Goal: Information Seeking & Learning: Learn about a topic

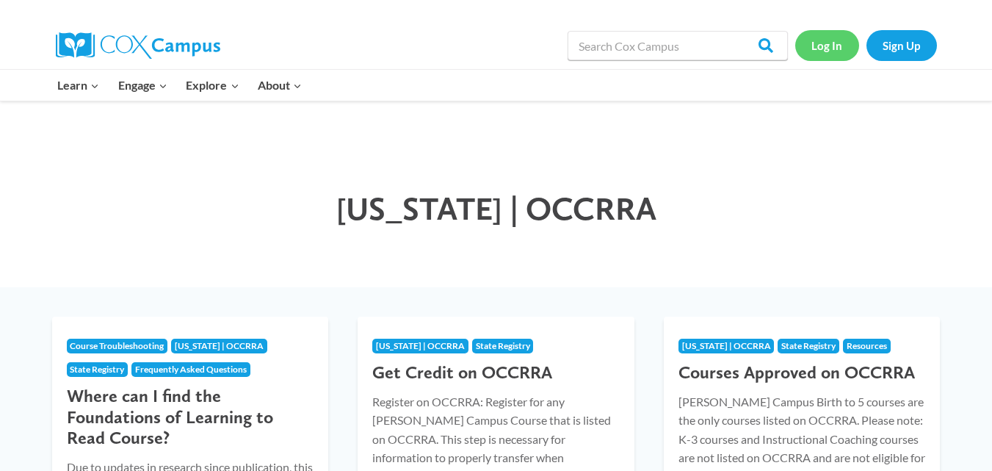
click at [831, 48] on link "Log In" at bounding box center [827, 45] width 64 height 30
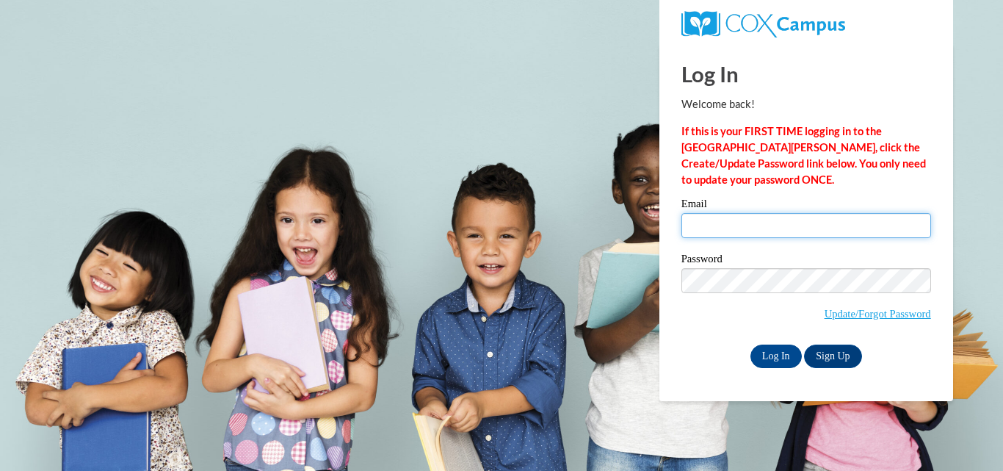
click at [699, 228] on input "Email" at bounding box center [807, 225] width 250 height 25
type input "jodi.masica@coshoctoncityschools.com"
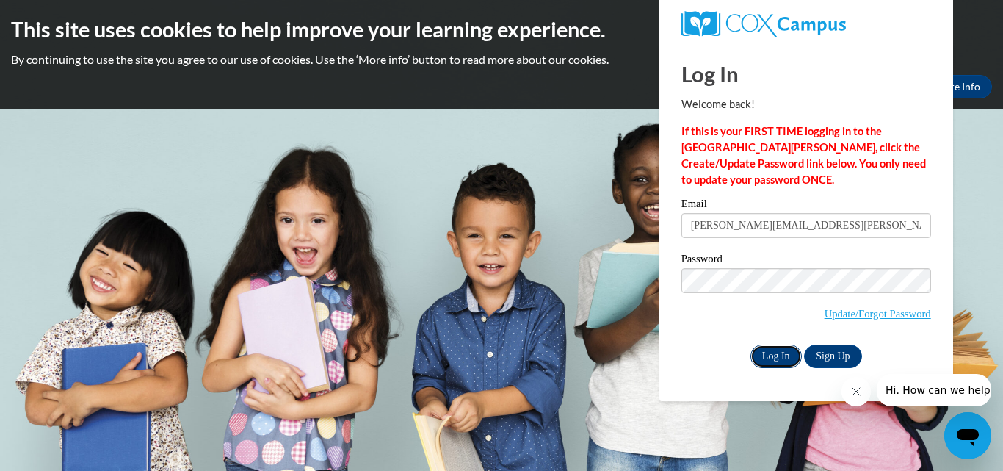
click at [779, 348] on input "Log In" at bounding box center [776, 356] width 51 height 24
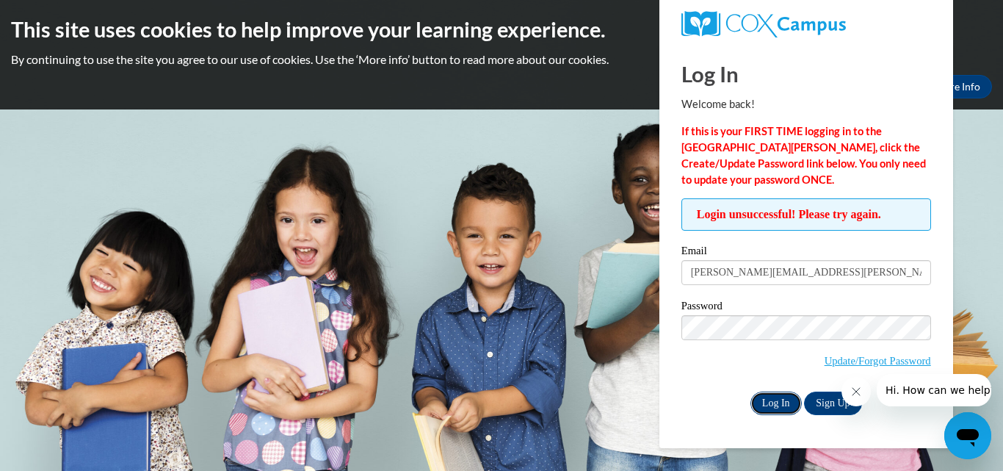
click at [769, 400] on input "Log In" at bounding box center [776, 403] width 51 height 24
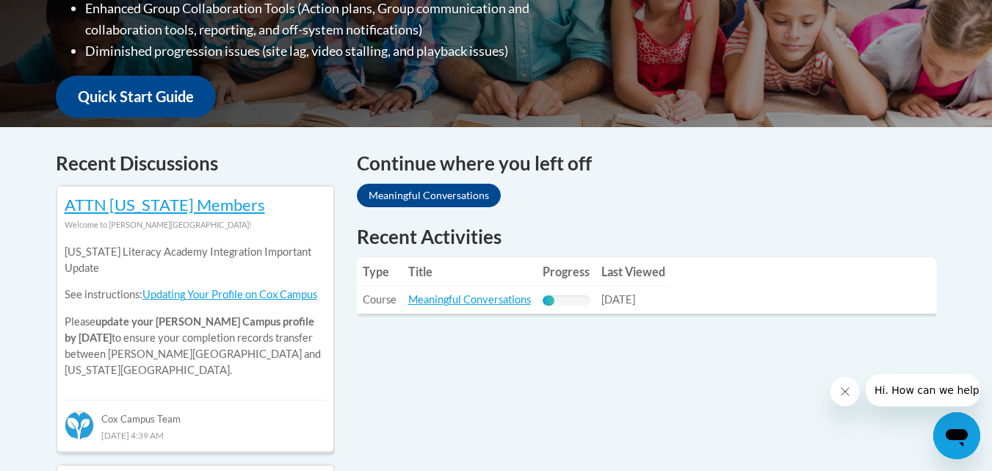
scroll to position [501, 0]
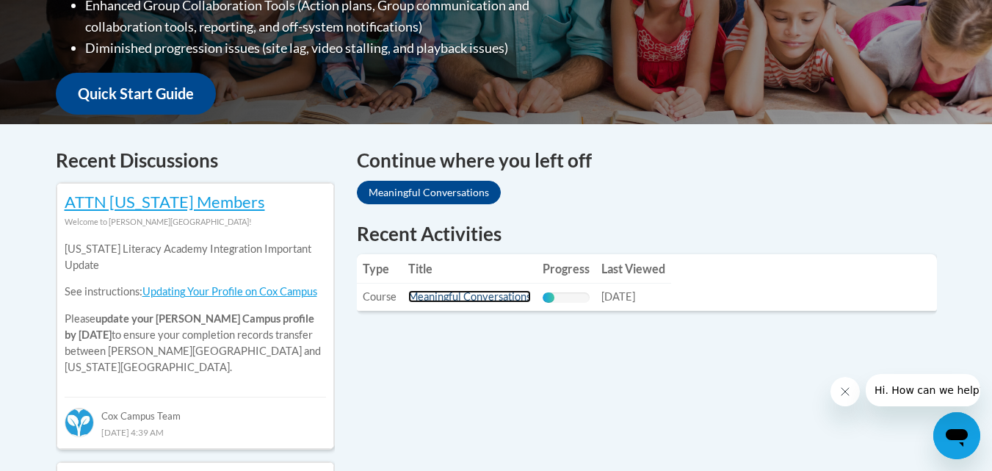
click at [470, 294] on link "Meaningful Conversations" at bounding box center [469, 296] width 123 height 12
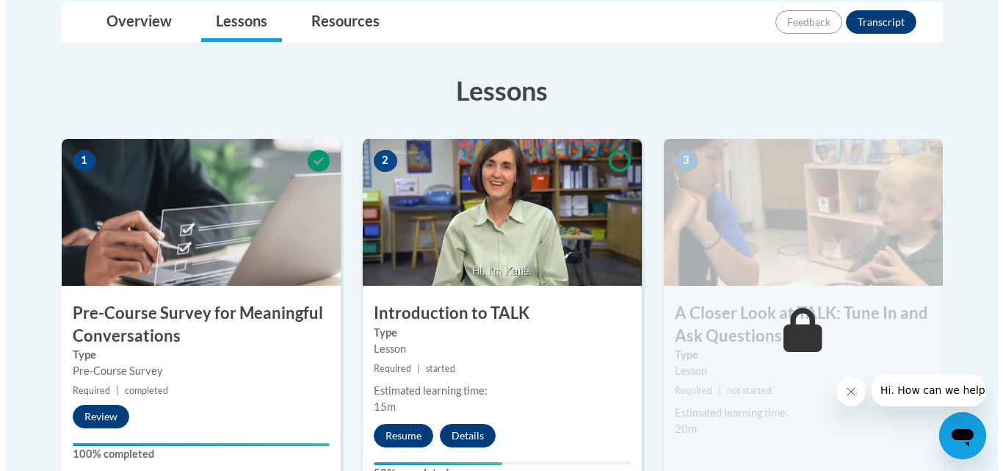
scroll to position [360, 0]
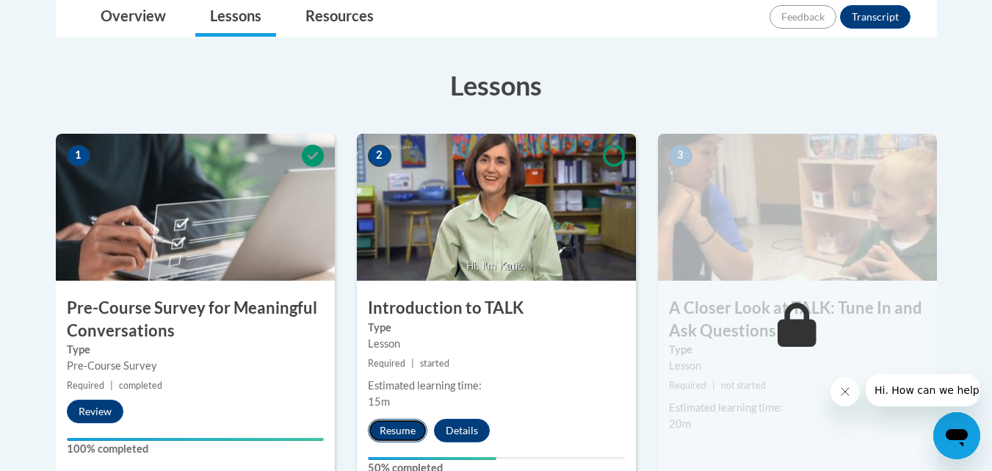
click at [382, 424] on button "Resume" at bounding box center [397, 431] width 59 height 24
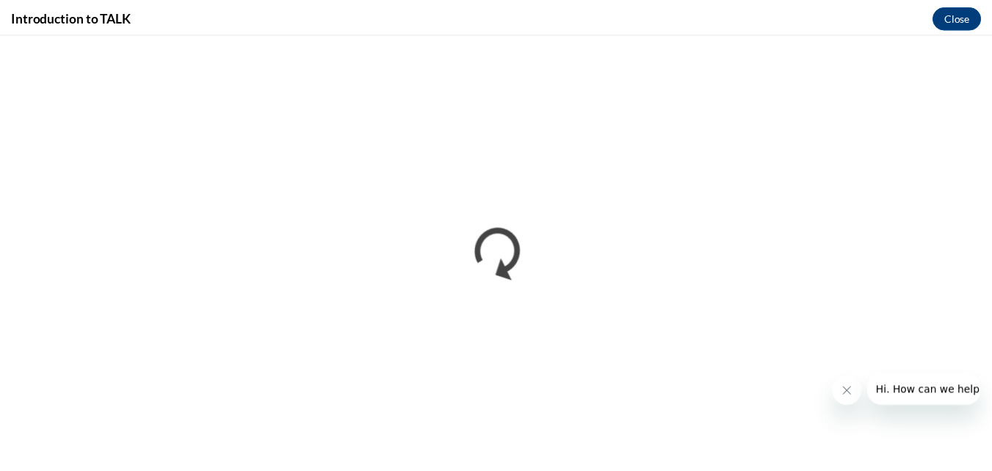
scroll to position [0, 0]
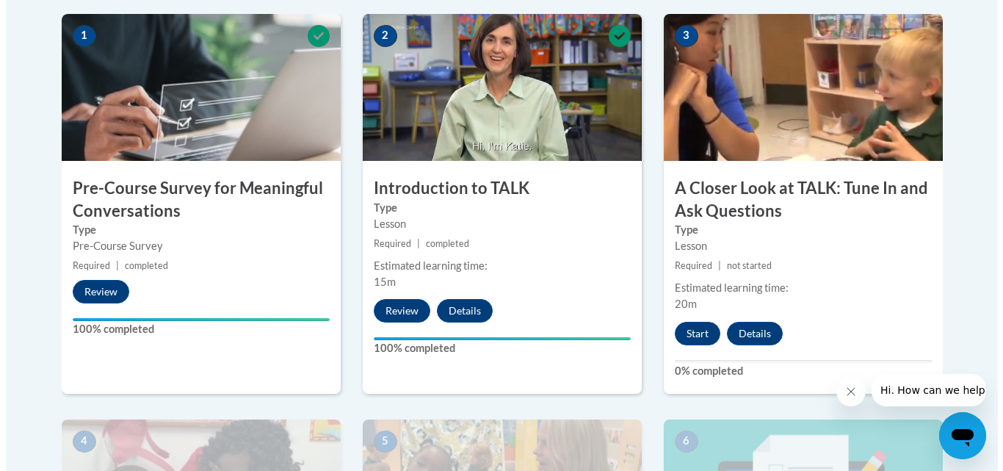
scroll to position [482, 0]
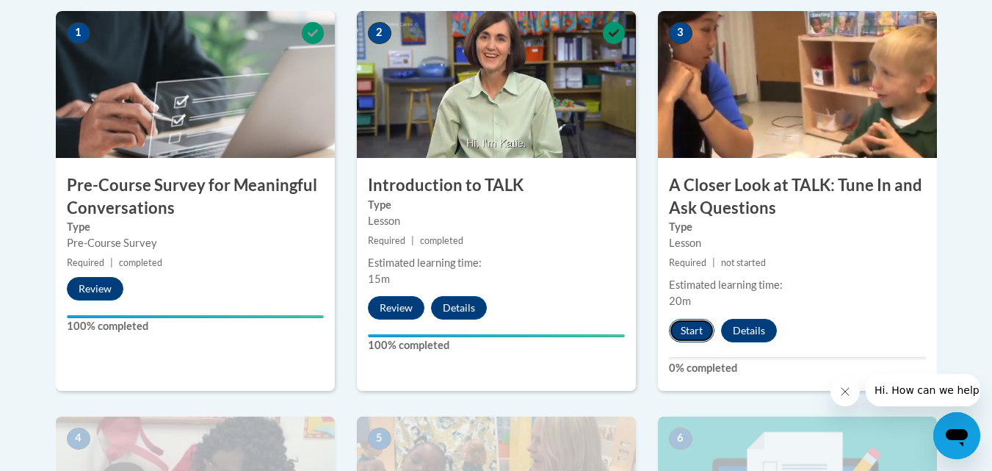
click at [699, 324] on button "Start" at bounding box center [692, 331] width 46 height 24
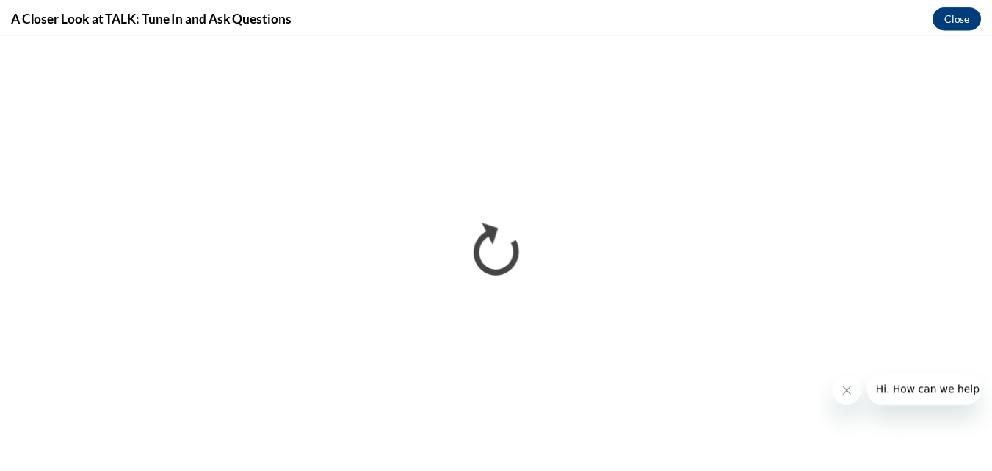
scroll to position [0, 0]
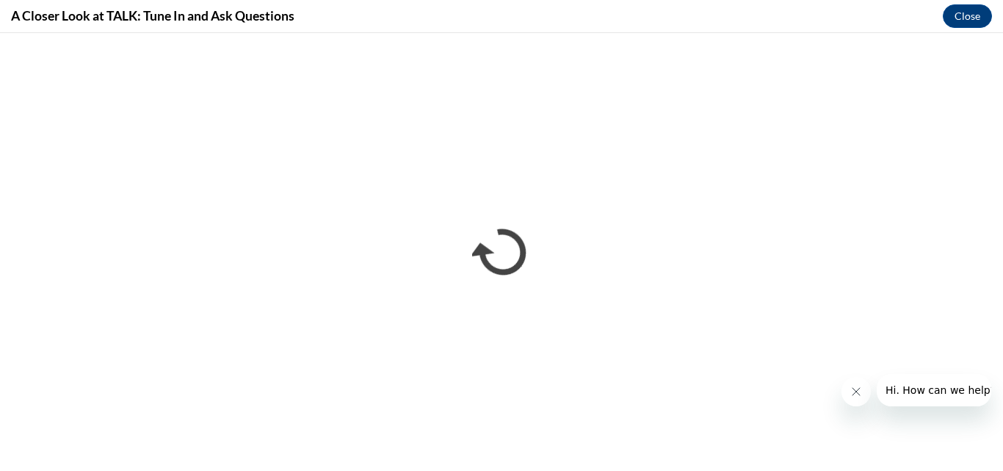
click at [862, 388] on button "Close message from company" at bounding box center [855, 391] width 29 height 29
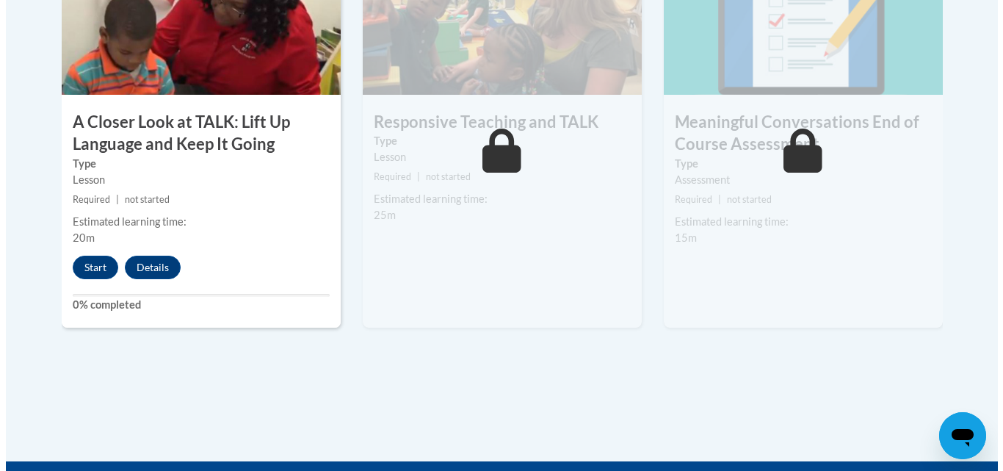
scroll to position [918, 0]
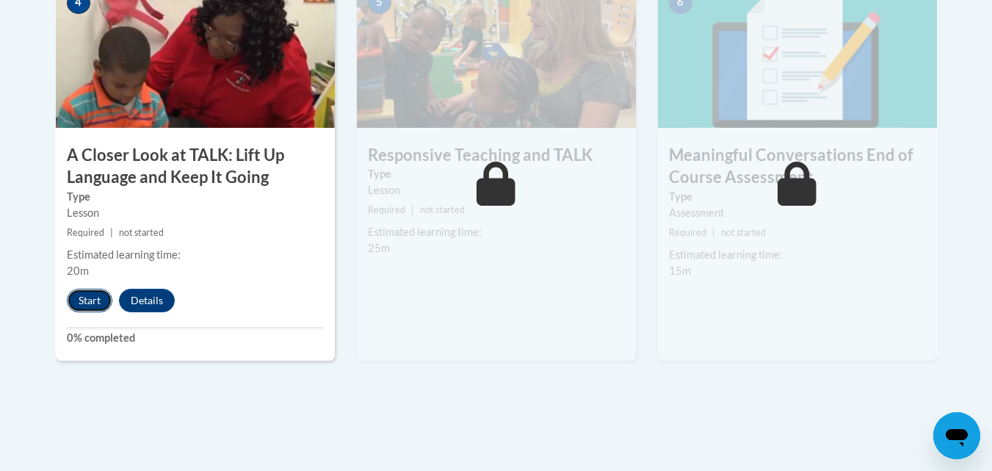
click at [90, 303] on button "Start" at bounding box center [90, 301] width 46 height 24
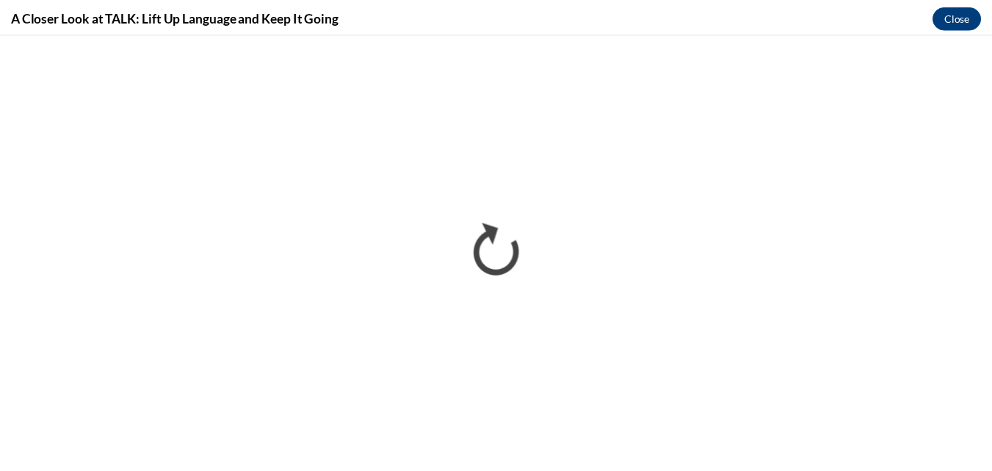
scroll to position [0, 0]
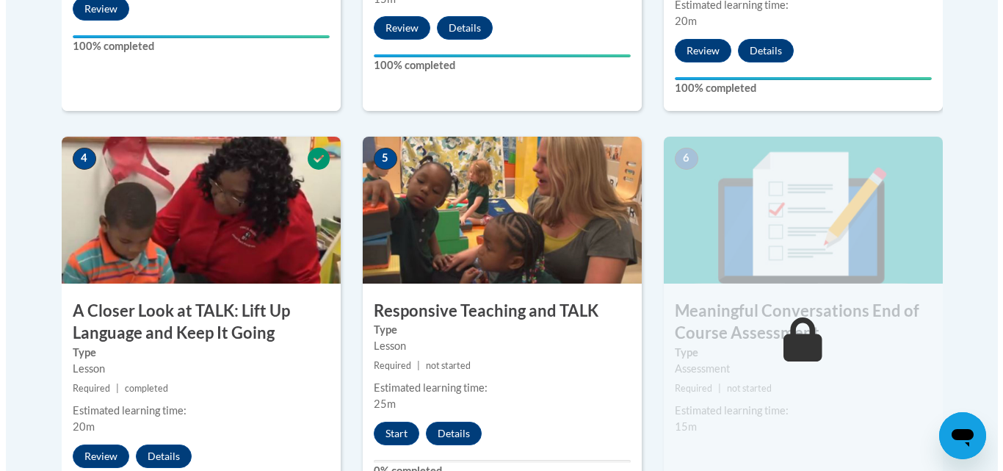
scroll to position [795, 0]
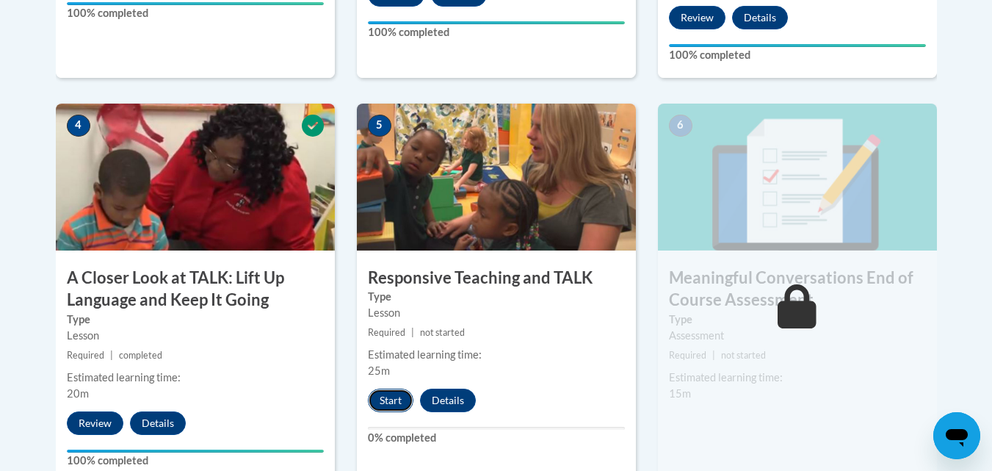
click at [380, 393] on button "Start" at bounding box center [391, 400] width 46 height 24
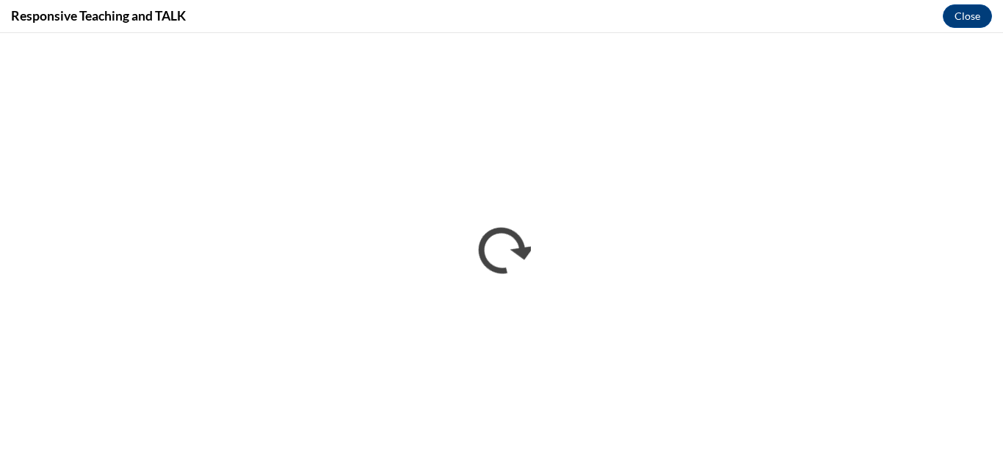
scroll to position [0, 0]
